Goal: Use online tool/utility: Utilize a website feature to perform a specific function

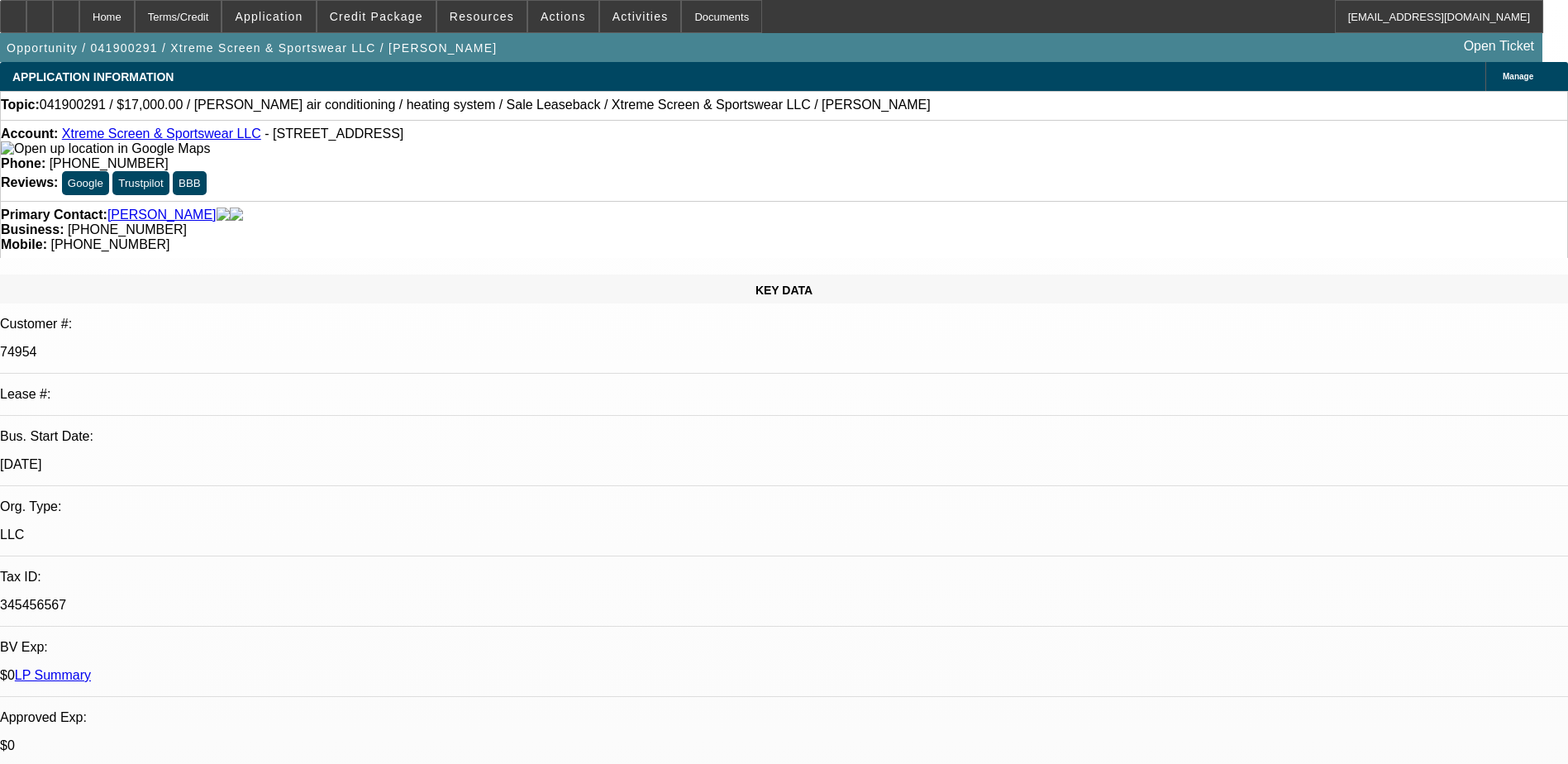
select select "0"
select select "2"
select select "0"
select select "2"
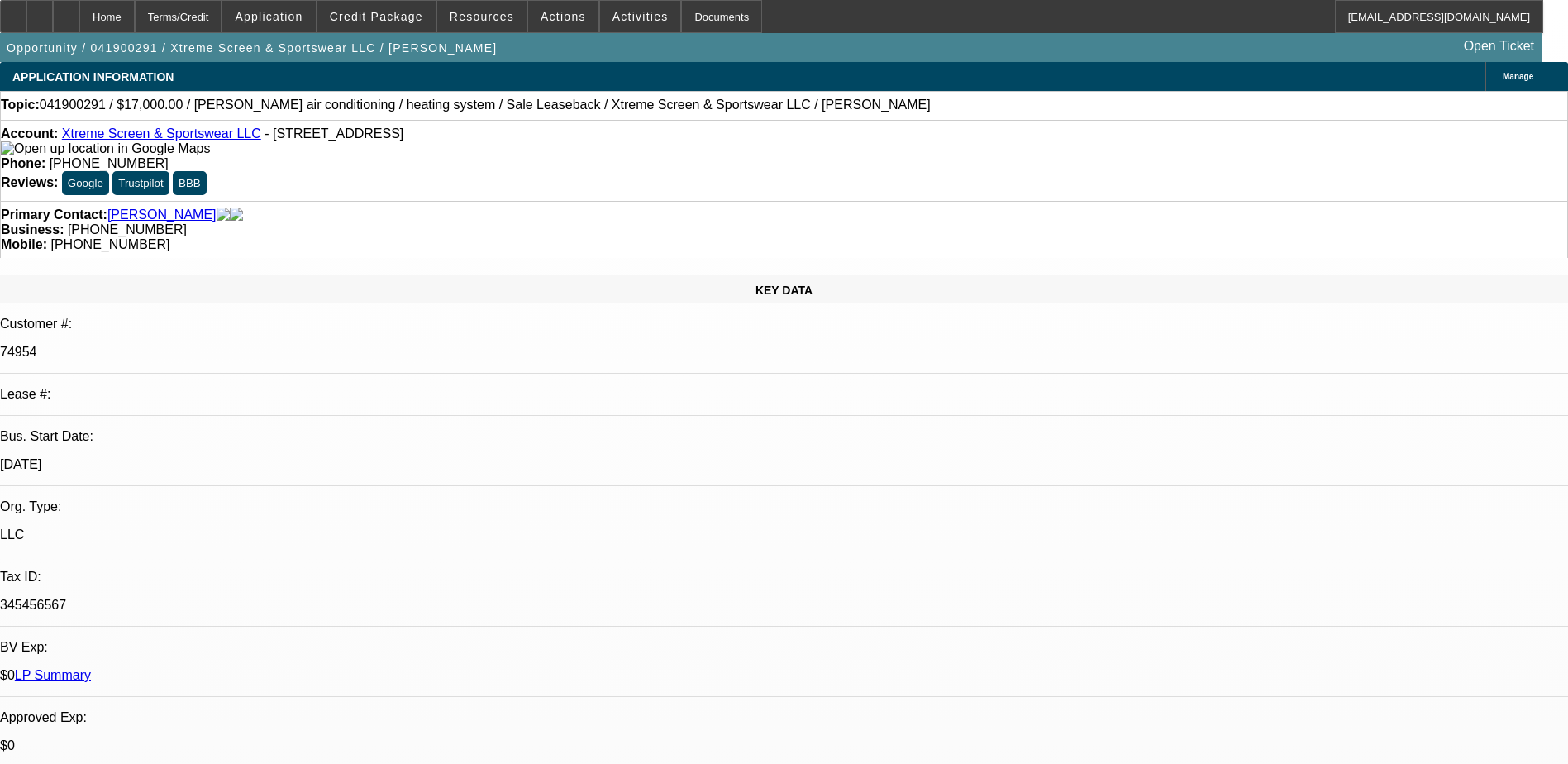
select select "0"
select select "1"
select select "2"
select select "1"
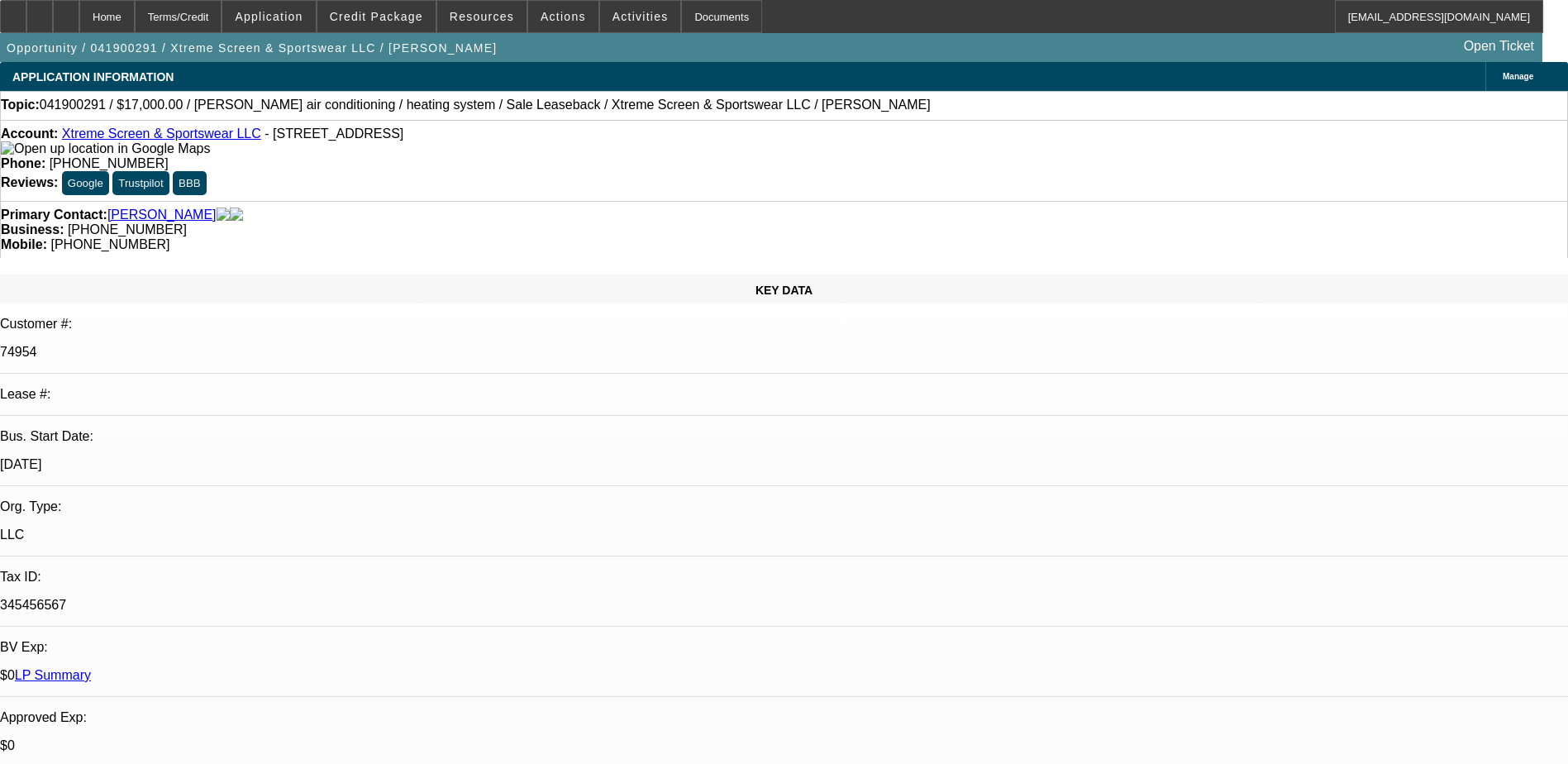
select select "2"
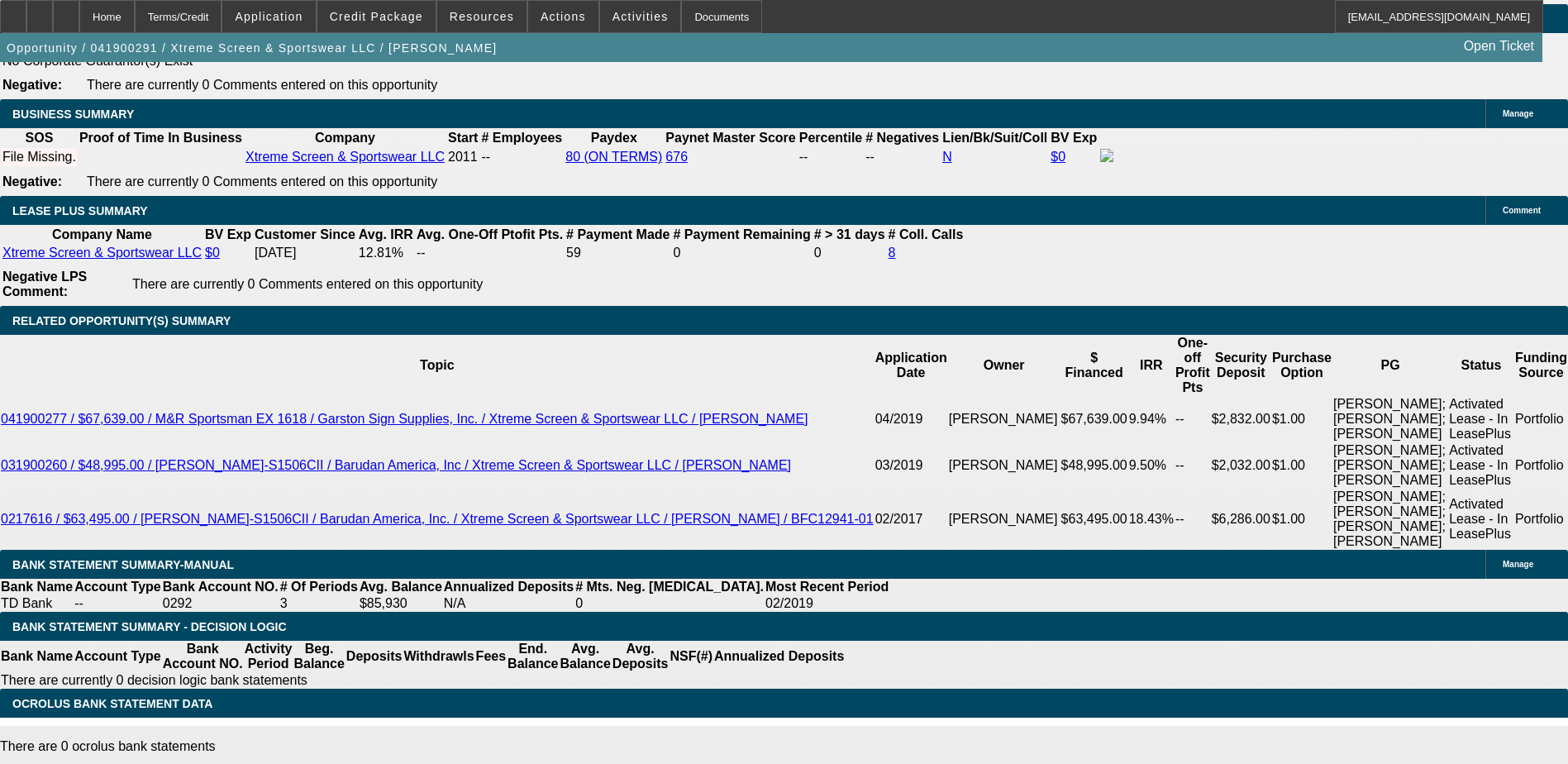
scroll to position [2735, 0]
